Goal: Transaction & Acquisition: Purchase product/service

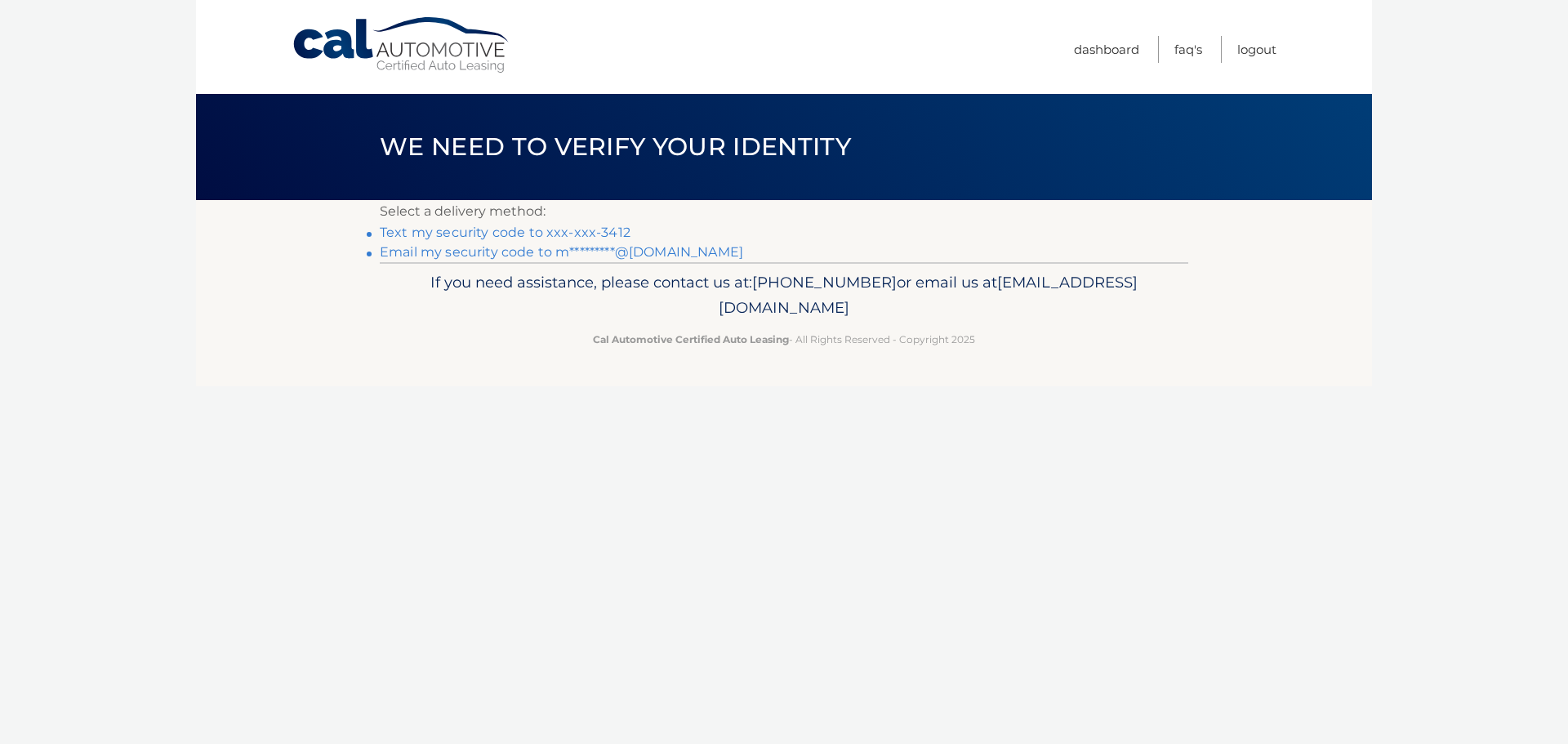
click at [489, 228] on link "Text my security code to xxx-xxx-3412" at bounding box center [505, 232] width 251 height 16
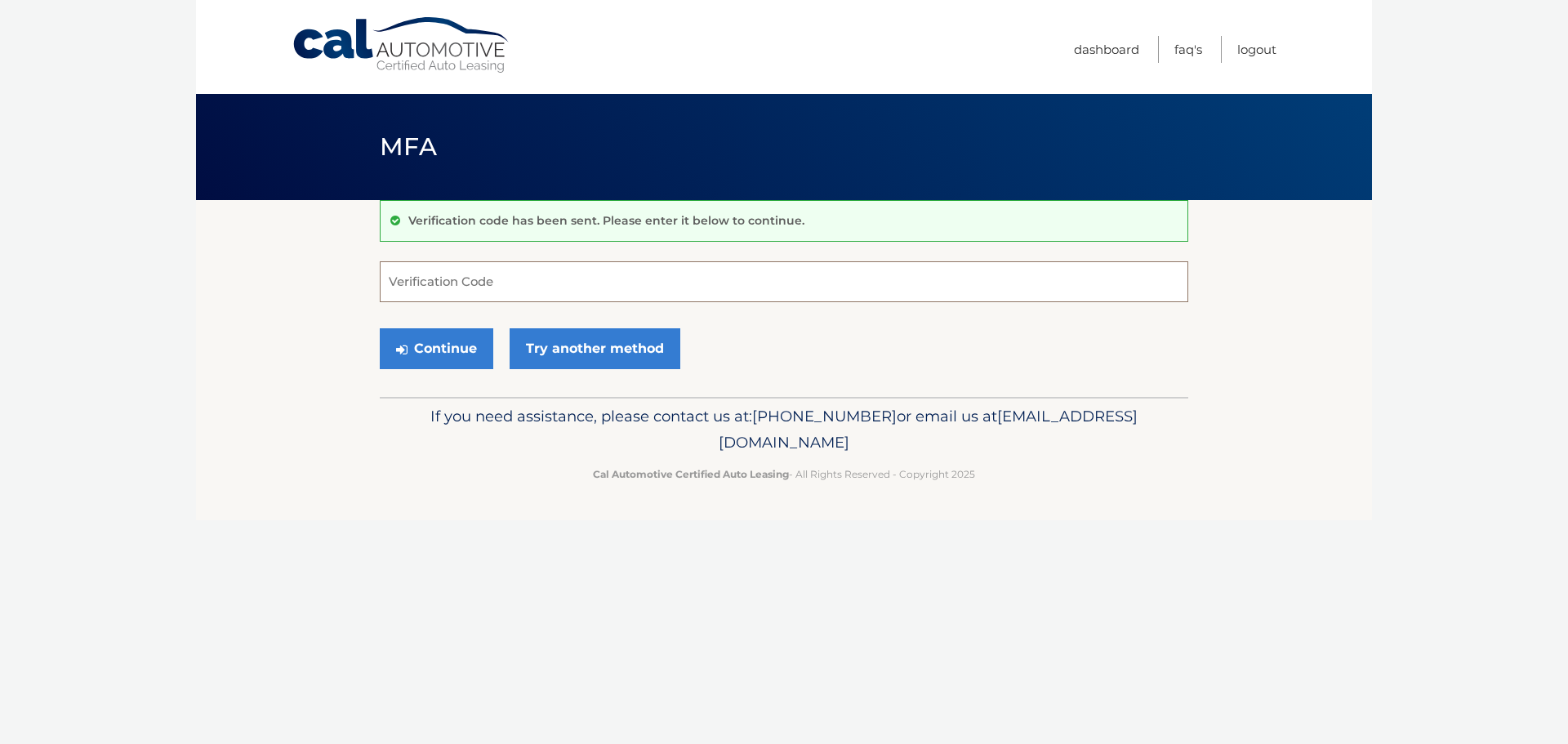
click at [515, 290] on input "Verification Code" at bounding box center [784, 281] width 808 height 40
type input "318810"
click at [447, 340] on button "Continue" at bounding box center [436, 348] width 114 height 40
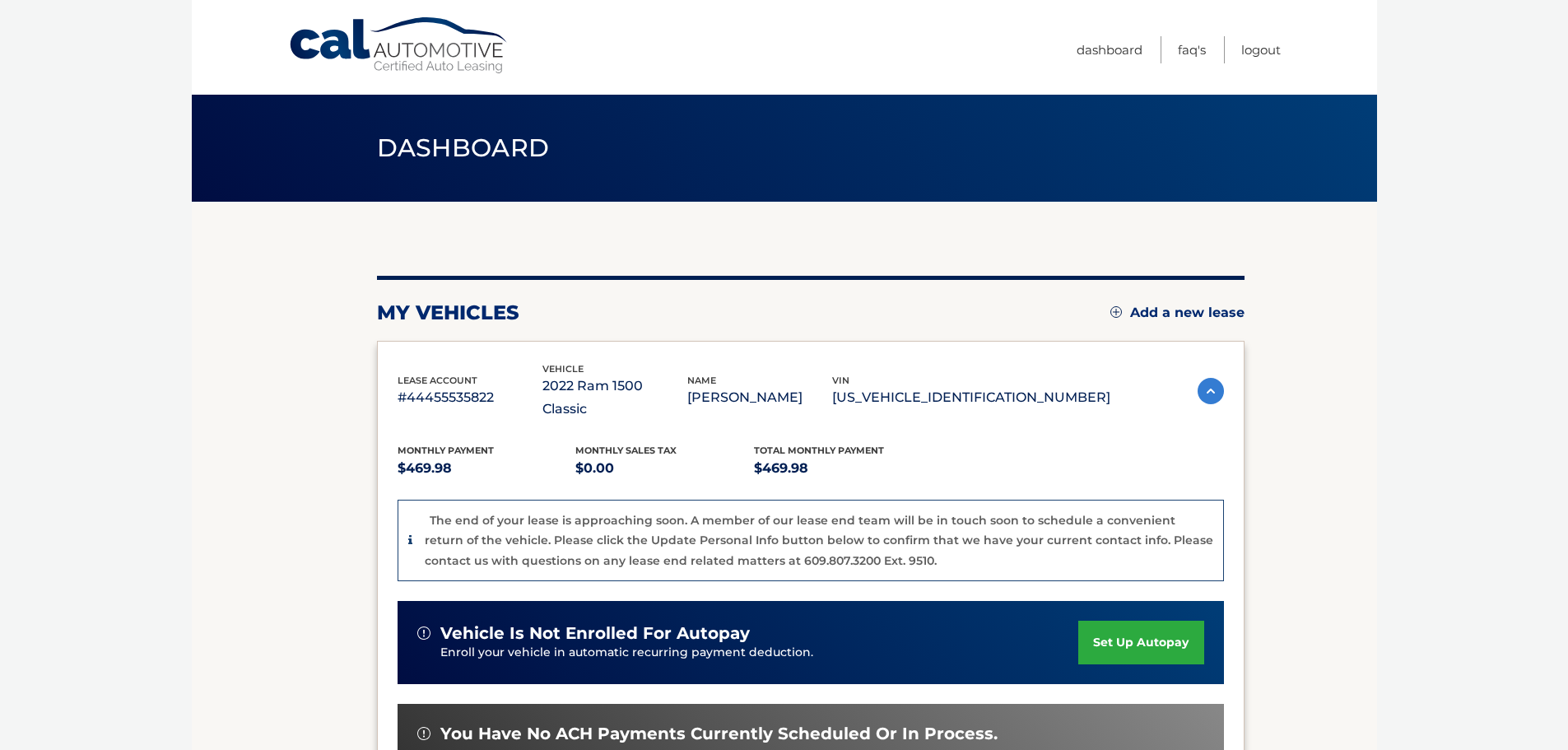
scroll to position [192, 0]
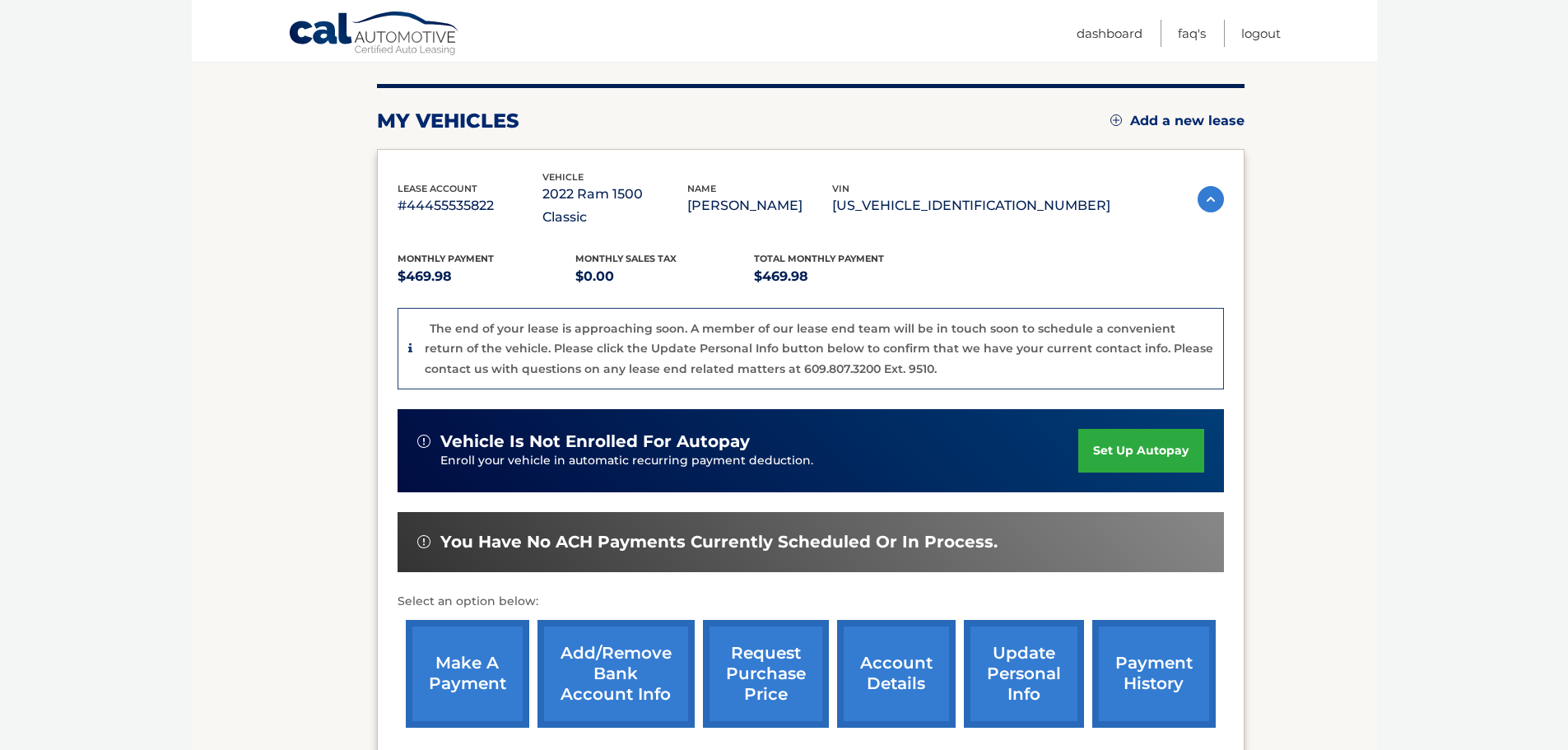
click at [456, 644] on link "make a payment" at bounding box center [467, 673] width 123 height 108
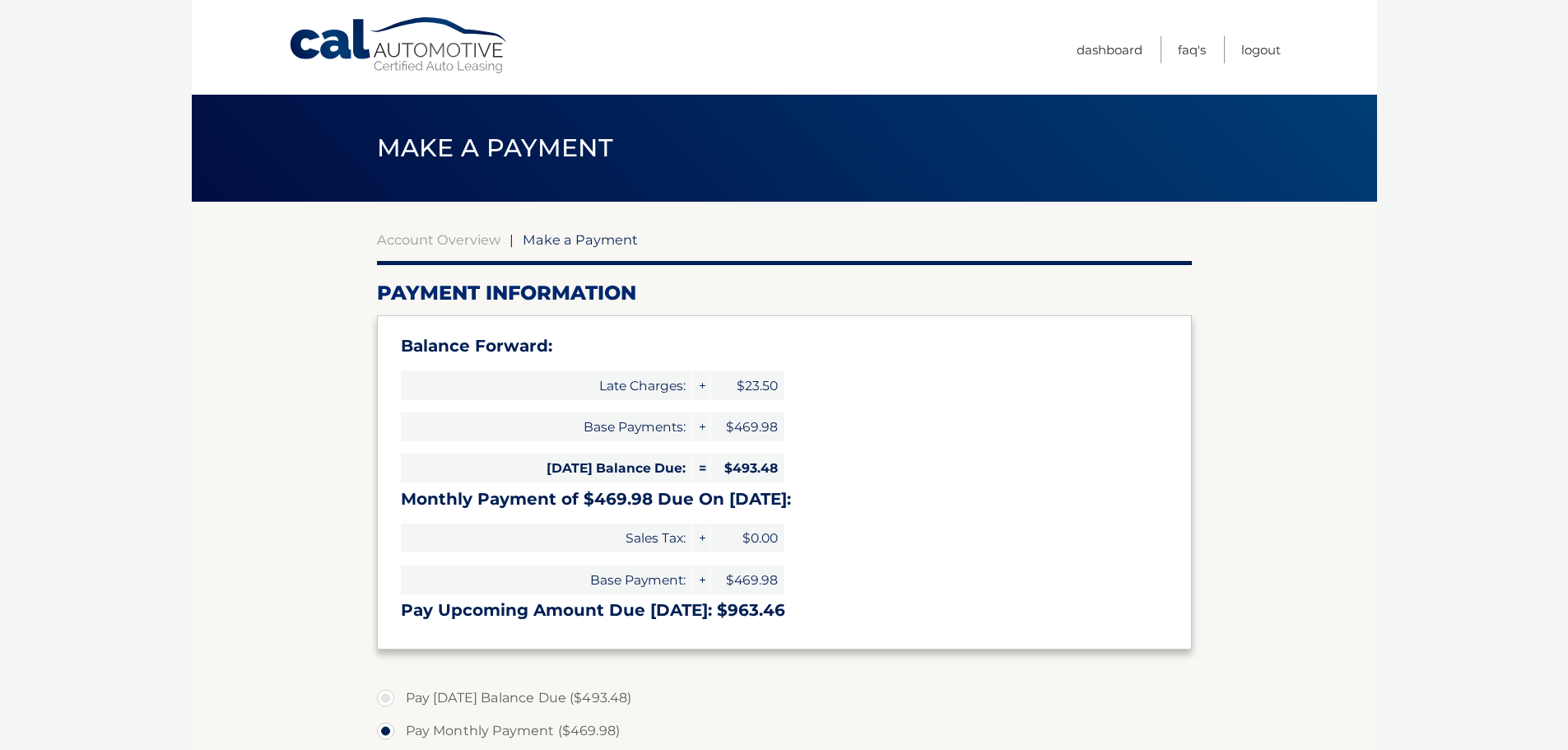
scroll to position [192, 0]
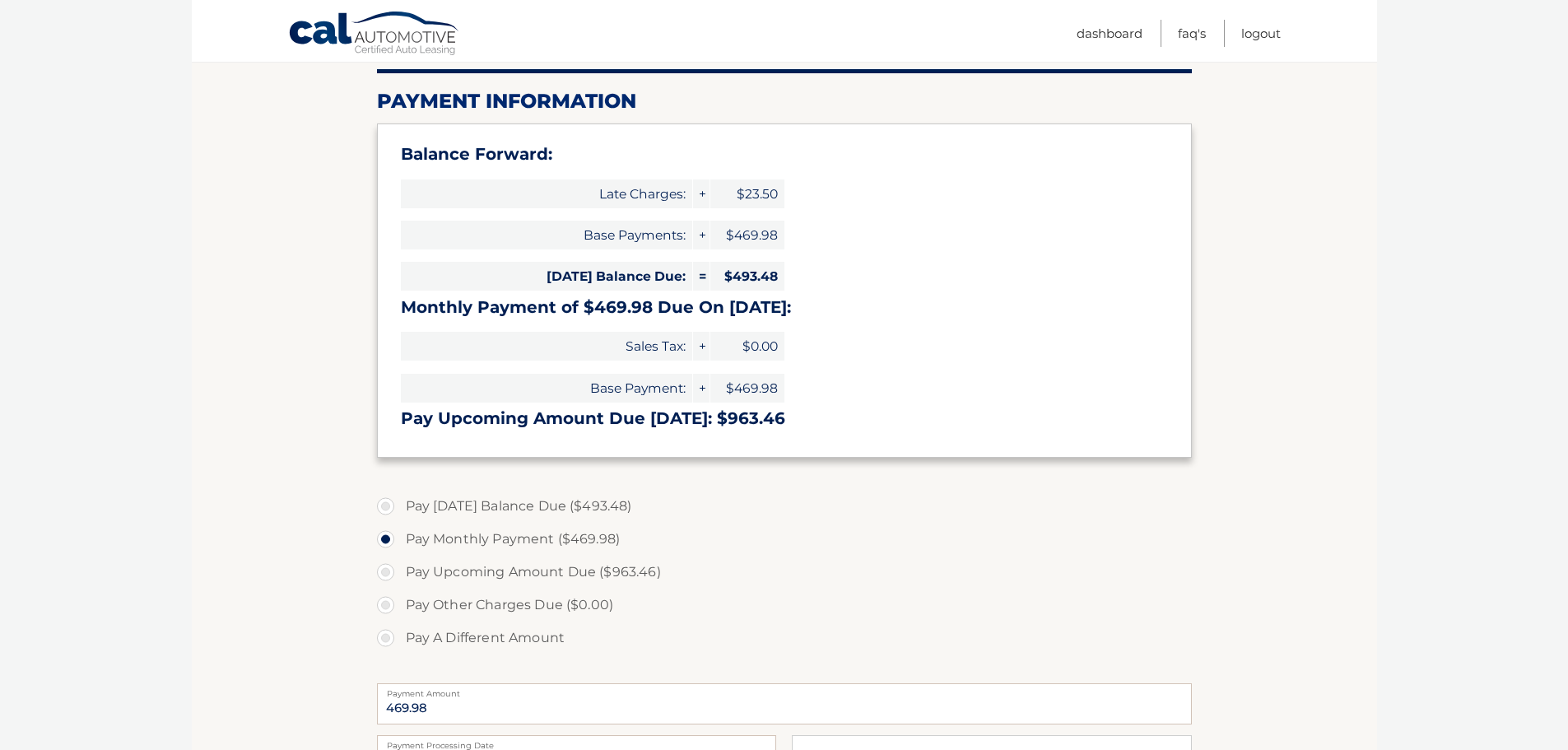
click at [386, 508] on label "Pay Today's Balance Due ($493.48)" at bounding box center [784, 506] width 814 height 33
click at [386, 508] on input "Pay Today's Balance Due ($493.48)" at bounding box center [391, 503] width 16 height 27
radio input "true"
type input "493.48"
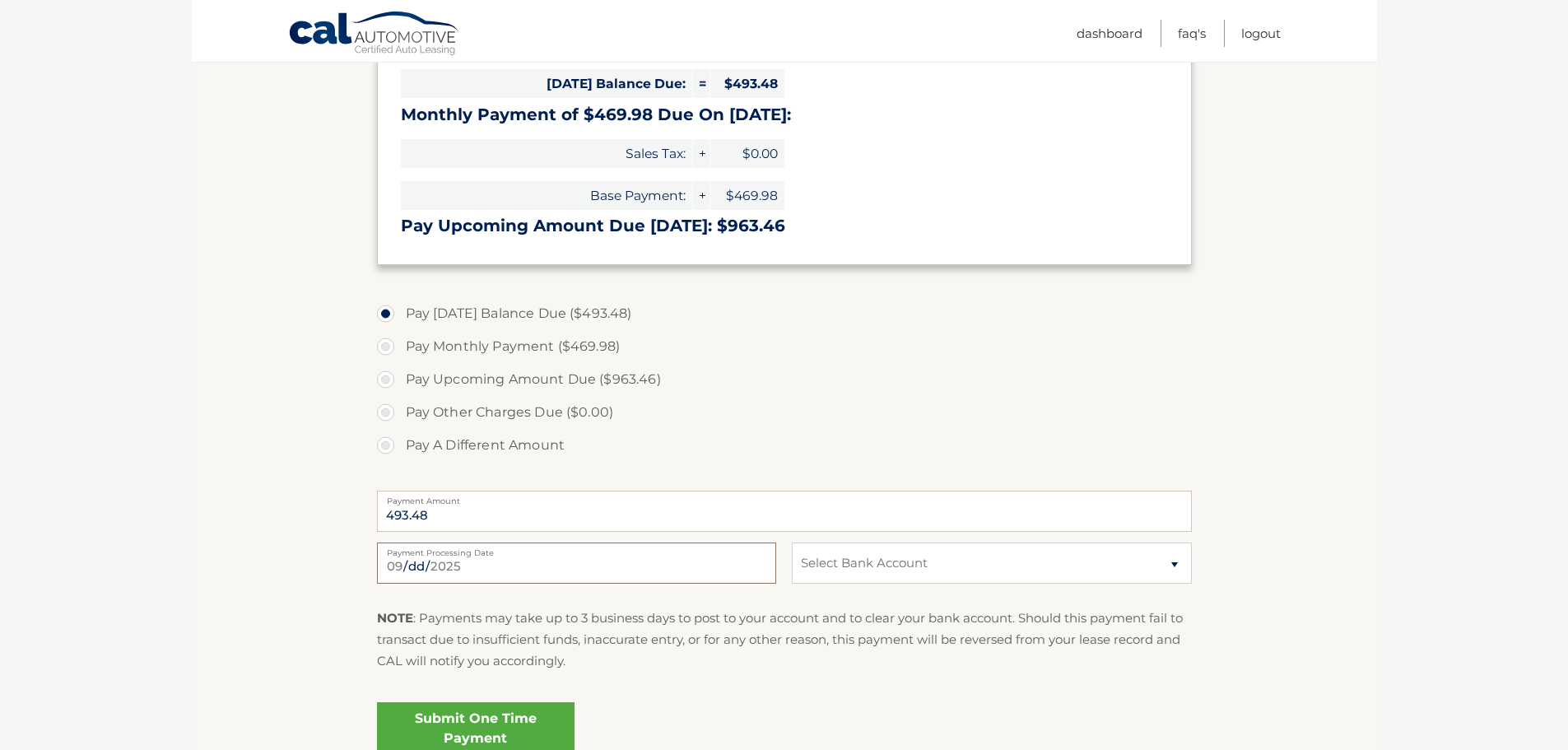
click at [443, 563] on input "2025-09-11" at bounding box center [577, 562] width 400 height 41
type input "2025-09-12"
click at [1173, 562] on select "Select Bank Account Checking NORTHWEST BANK *****0415 Savings NIAGARA WHEATFIEL…" at bounding box center [991, 562] width 400 height 41
select select "OWM2ZTk5YTktZTVjNi00ZWNhLWFmYzEtNGQ2Y2MxNjAxODM5"
click at [792, 543] on select "Select Bank Account Checking NORTHWEST BANK *****0415 Savings NIAGARA WHEATFIEL…" at bounding box center [991, 562] width 400 height 41
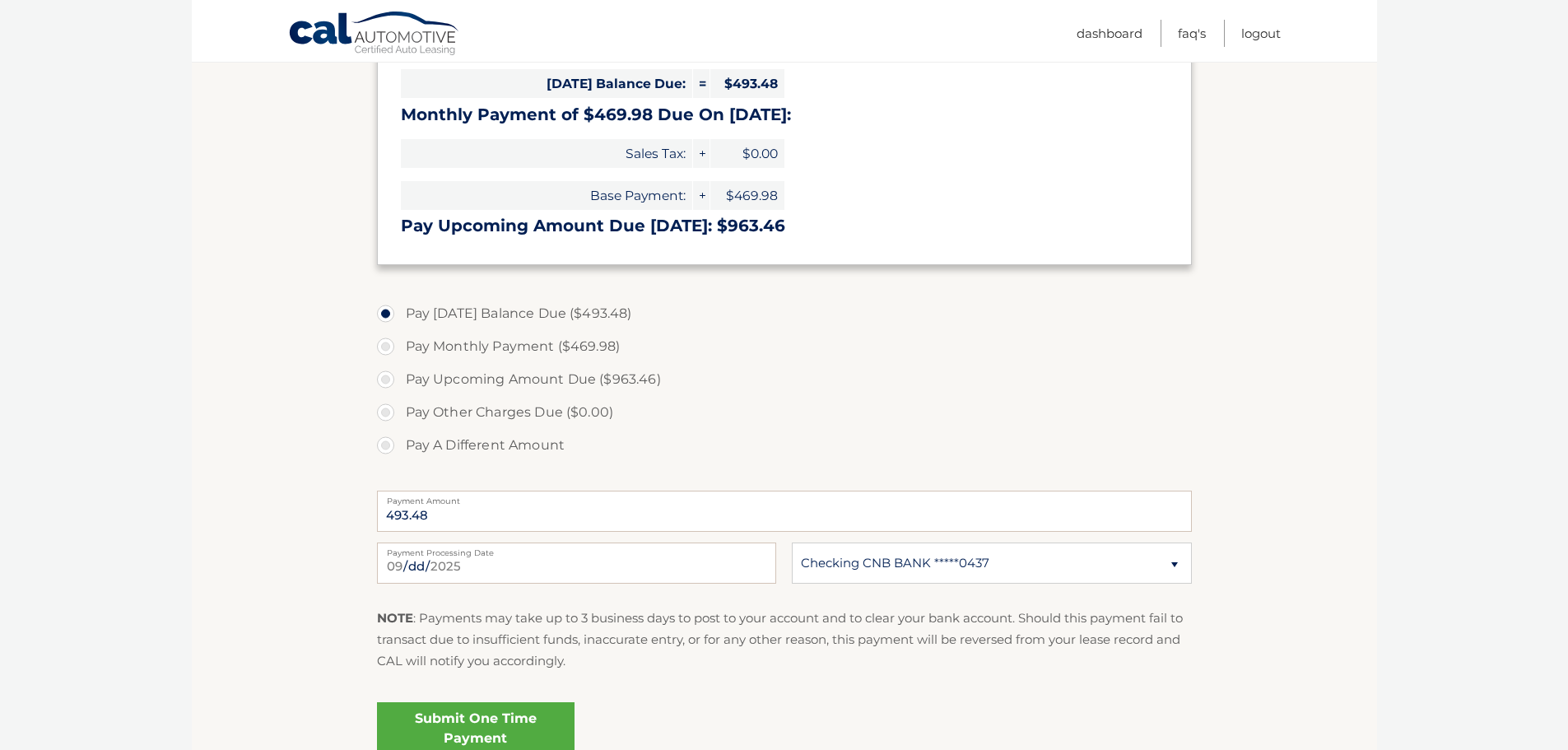
click at [1107, 685] on fieldset "Pay Today's Balance Due ($493.48) Pay Monthly Payment ($469.98) Pay Upcoming Am…" at bounding box center [784, 535] width 814 height 487
click at [493, 724] on link "Submit One Time Payment" at bounding box center [475, 728] width 198 height 53
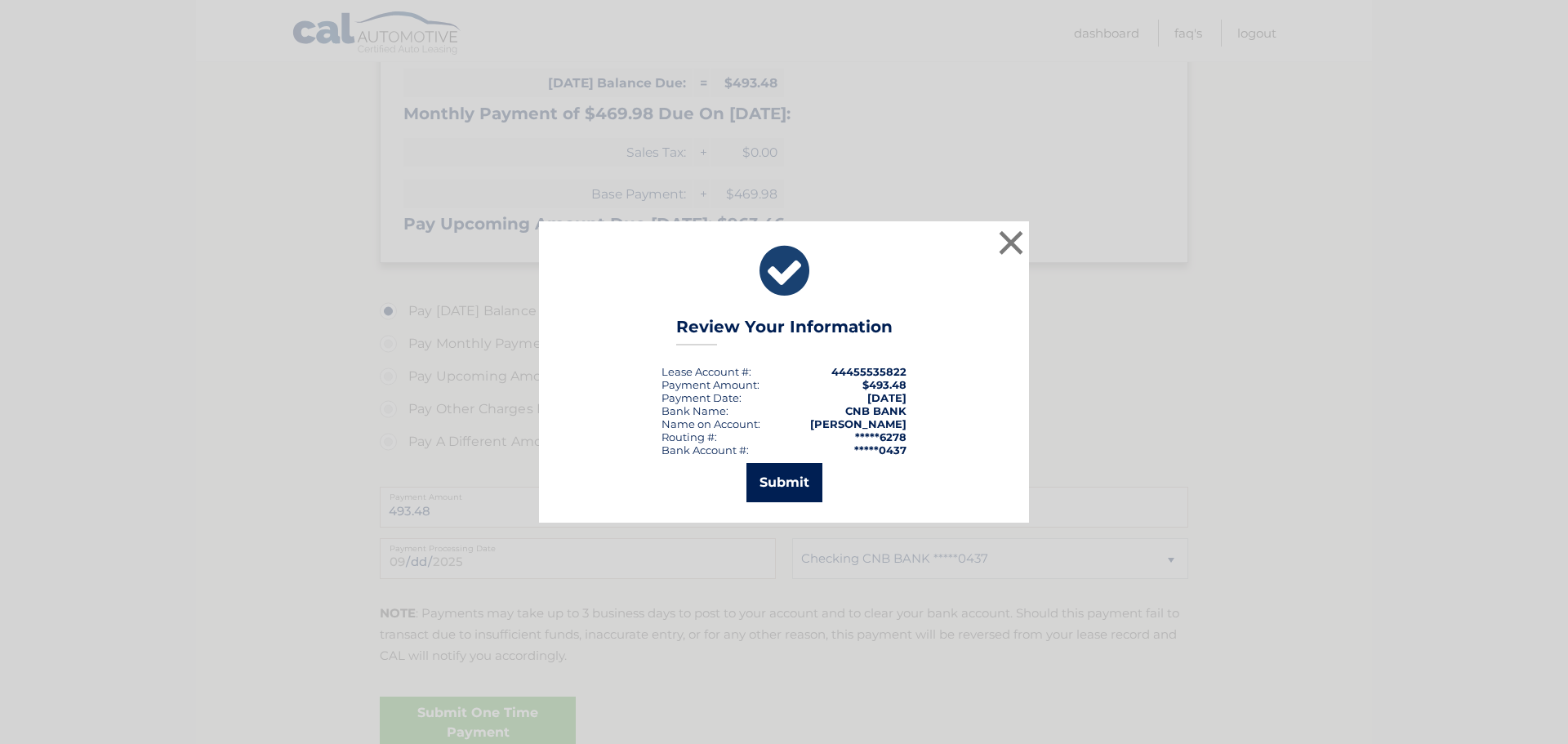
click at [784, 473] on button "Submit" at bounding box center [784, 483] width 76 height 39
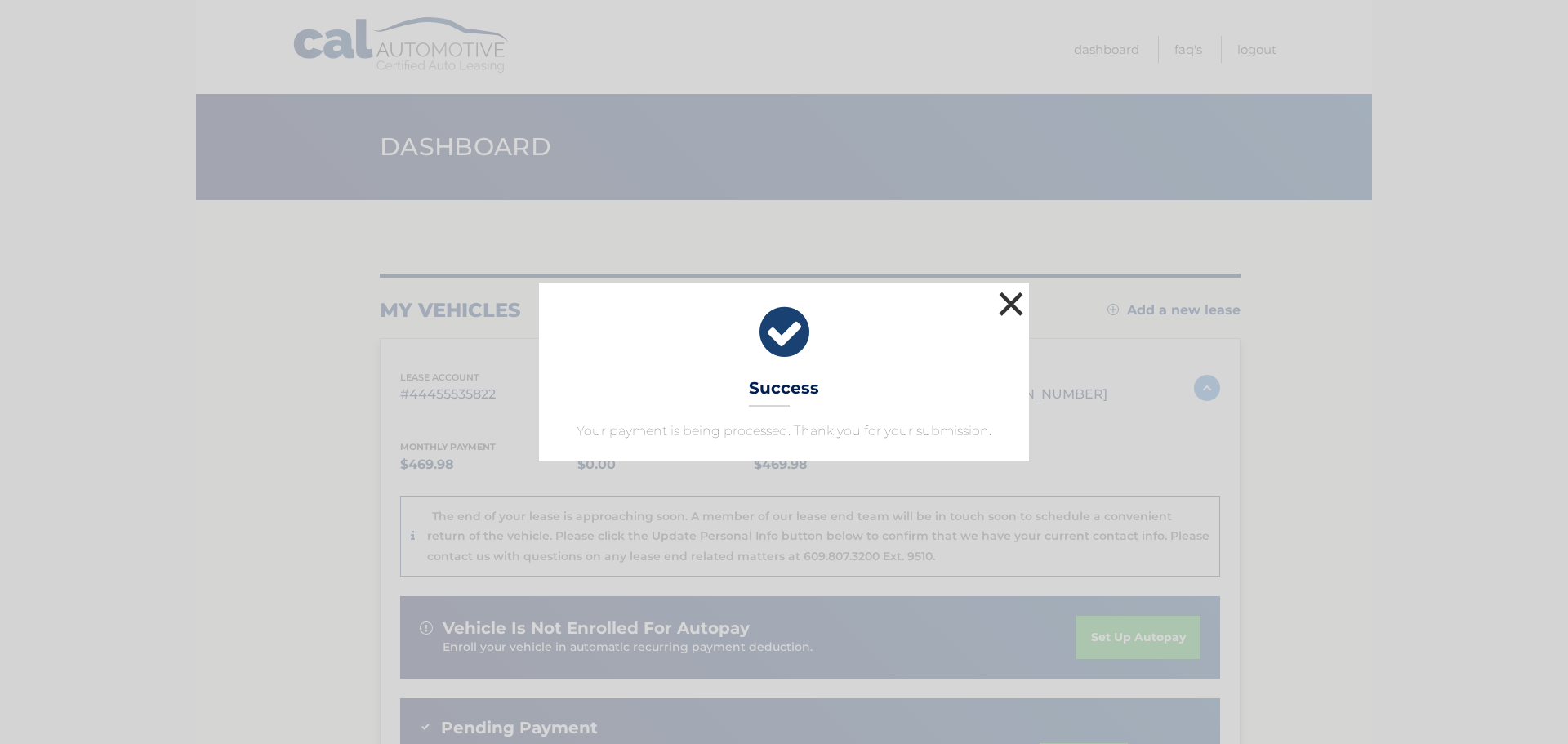
click at [1015, 302] on button "×" at bounding box center [1011, 303] width 33 height 33
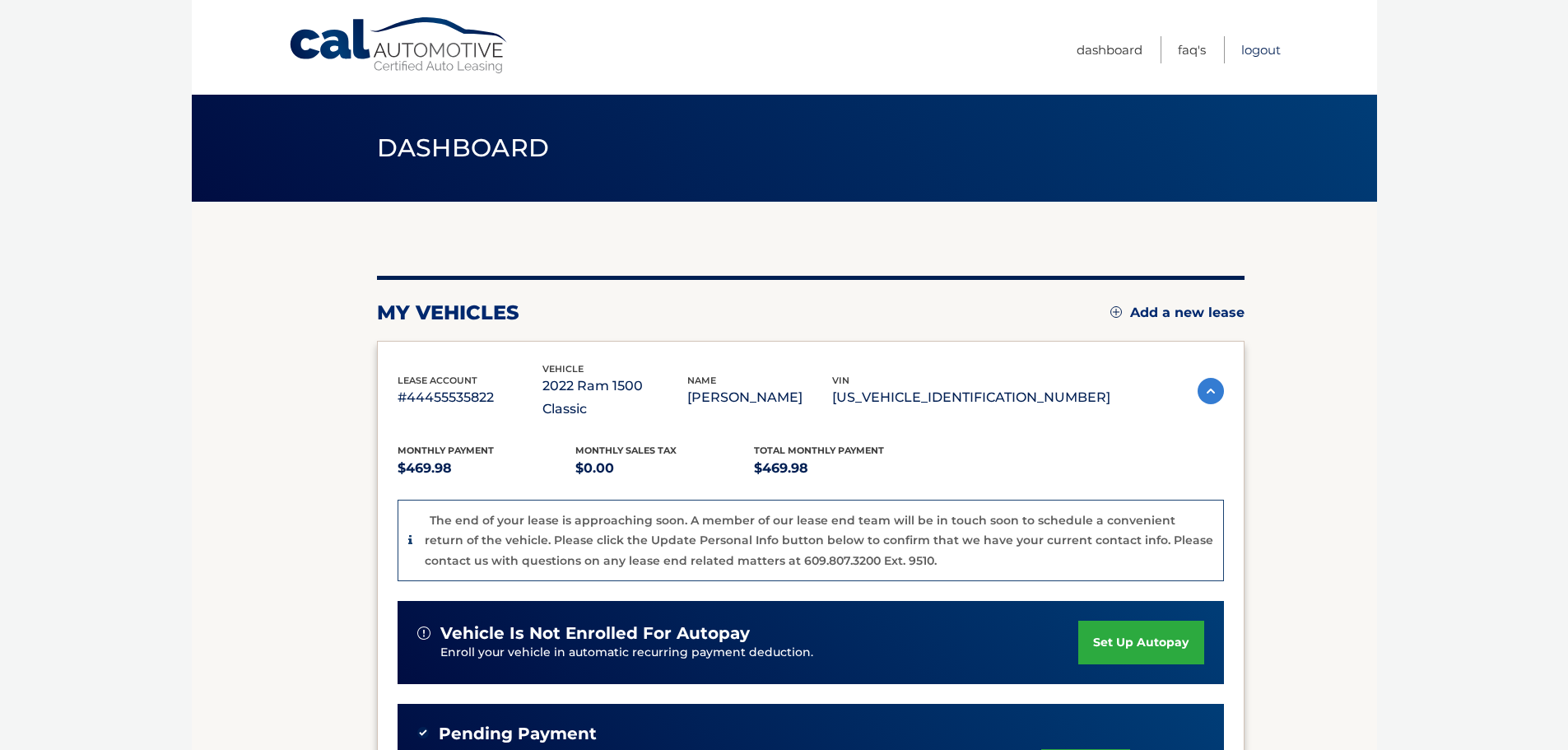
click at [1255, 47] on link "Logout" at bounding box center [1261, 49] width 40 height 27
